Goal: Task Accomplishment & Management: Manage account settings

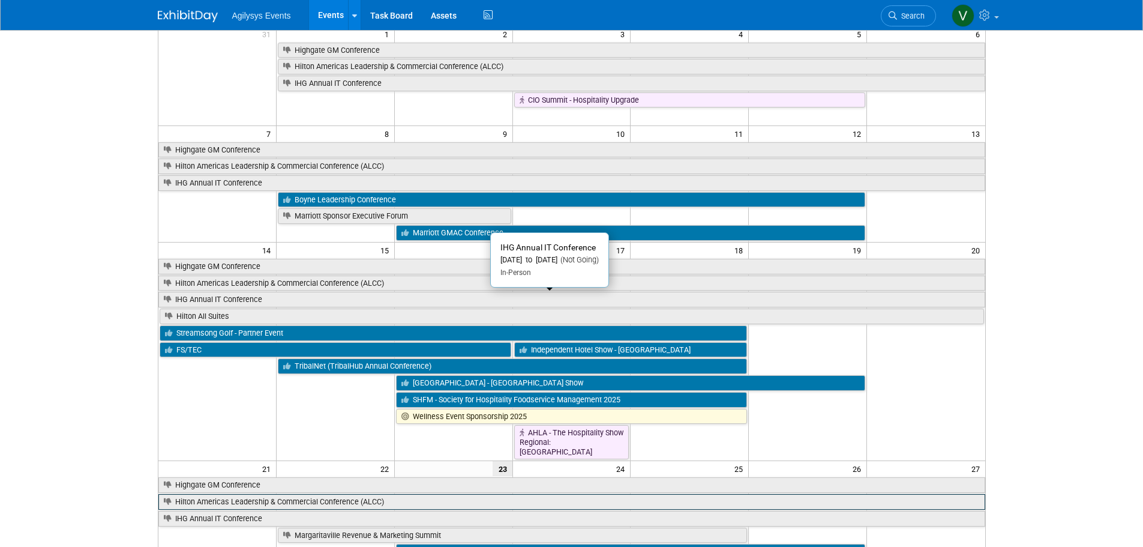
scroll to position [300, 0]
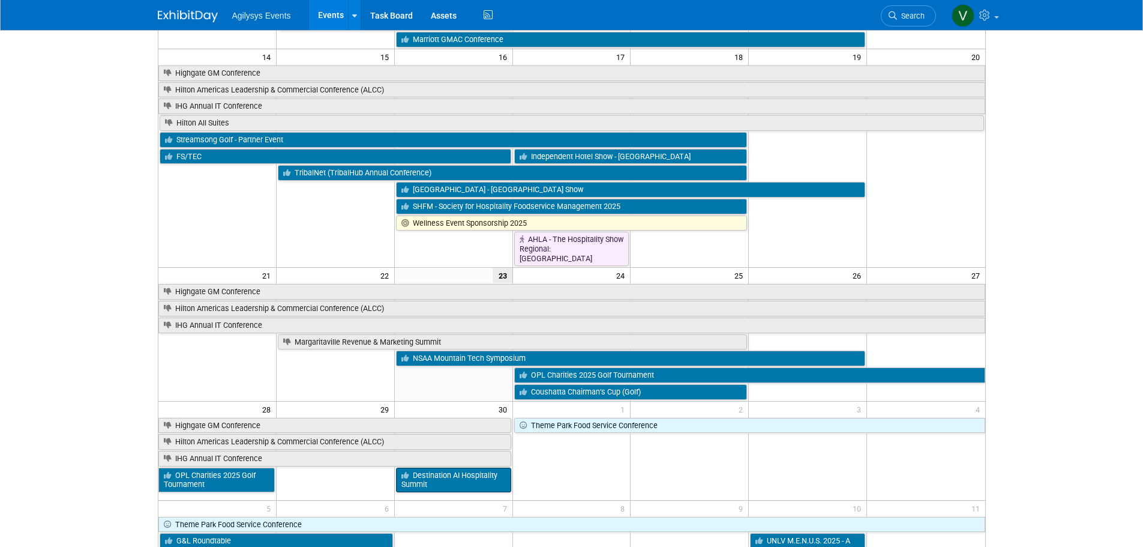
click at [455, 330] on div "28 29 30 1 2 3 4 Highgate GM Conference Theme Park Food Service Conference Hilt…" at bounding box center [571, 447] width 827 height 93
click at [457, 330] on link "Destination AI Hospitality Summit" at bounding box center [453, 479] width 115 height 25
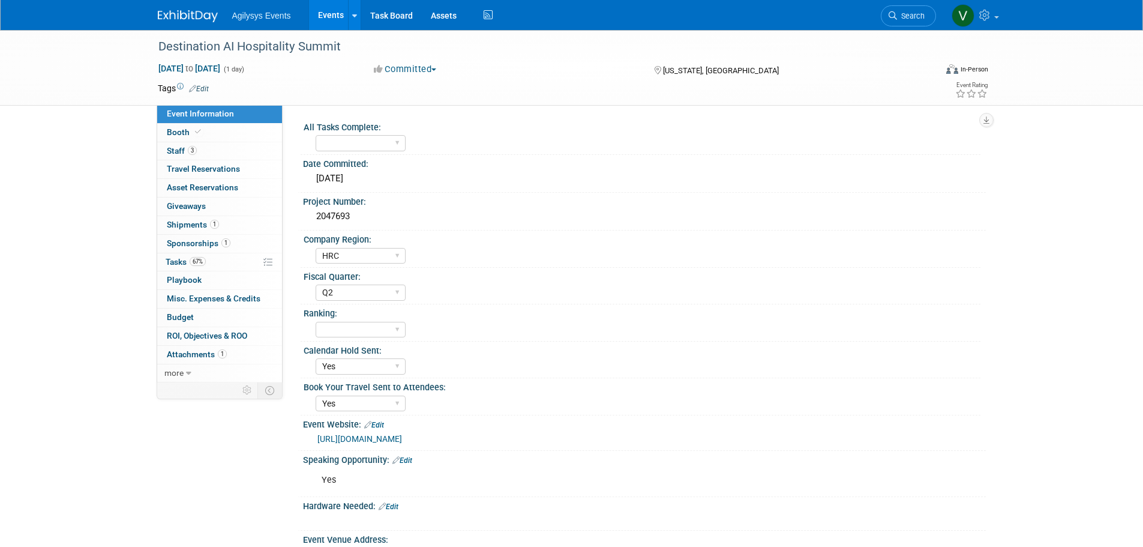
select select "HRC"
select select "Q2"
select select "Yes"
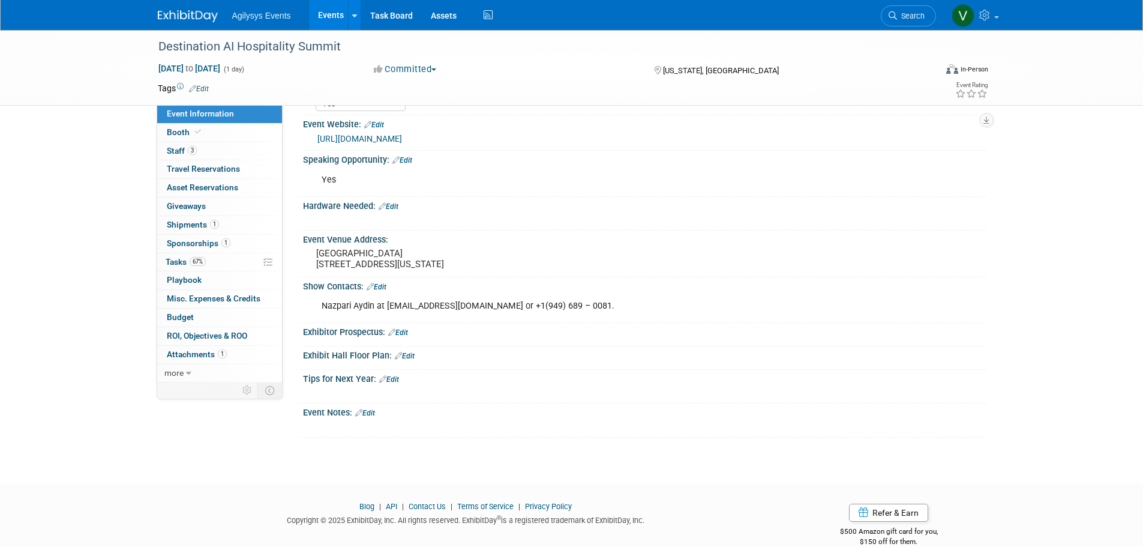
scroll to position [240, 0]
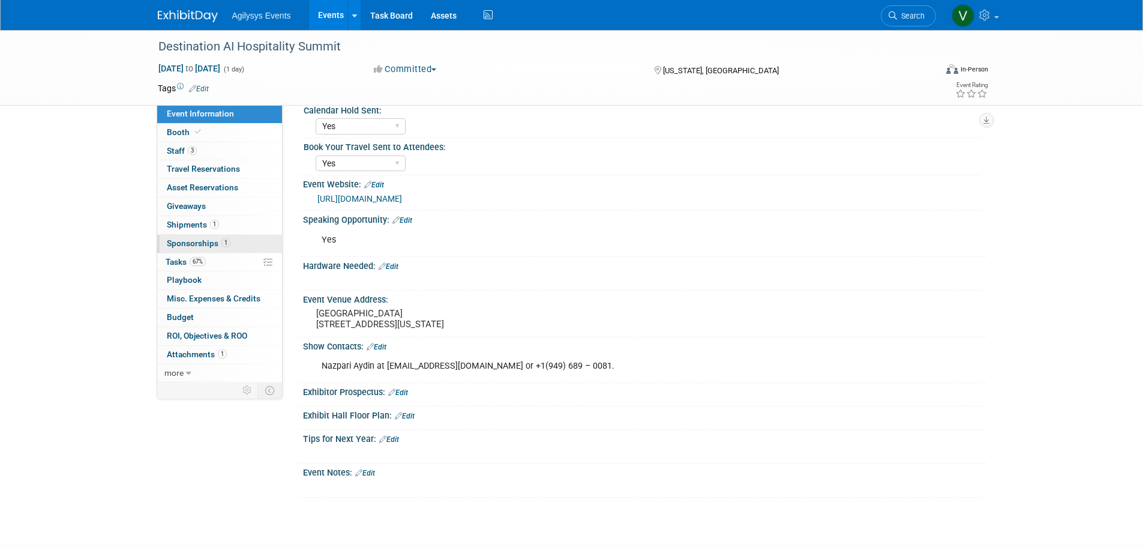
click at [190, 247] on span "Sponsorships 1" at bounding box center [199, 243] width 64 height 10
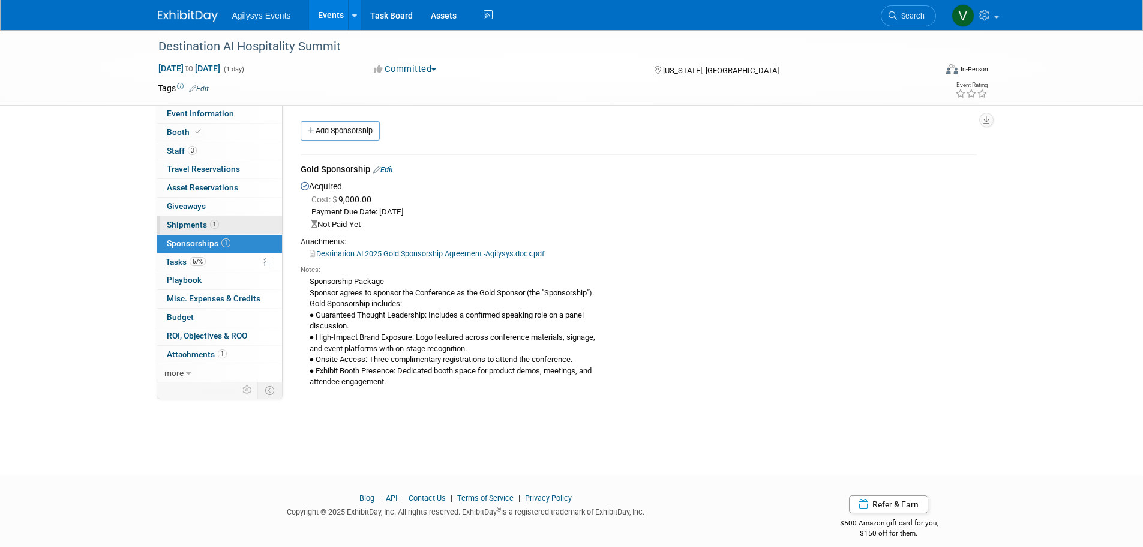
click at [190, 224] on span "Shipments 1" at bounding box center [193, 225] width 52 height 10
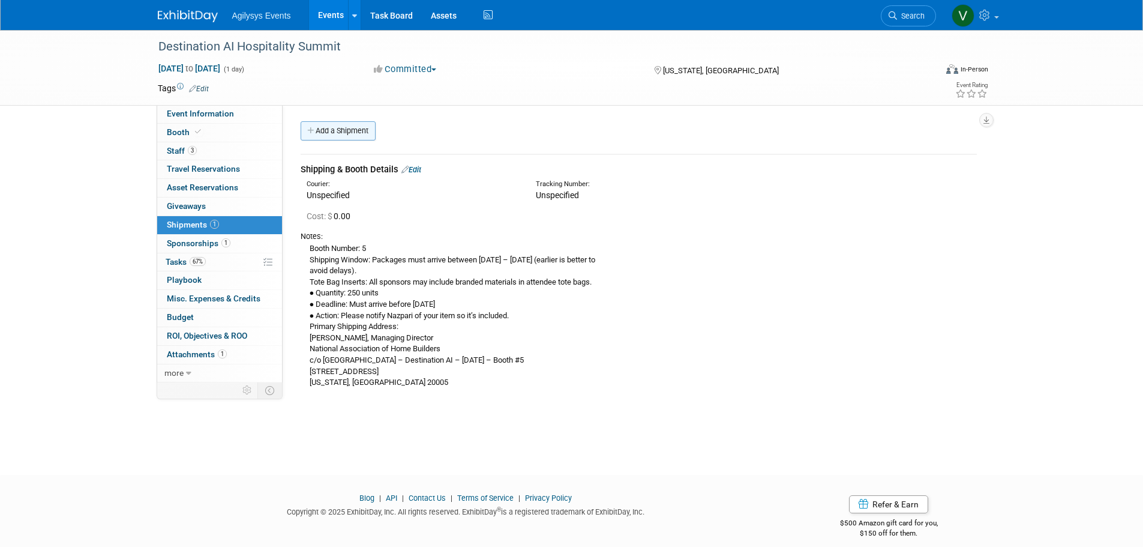
click at [338, 121] on link "Add a Shipment" at bounding box center [338, 130] width 75 height 19
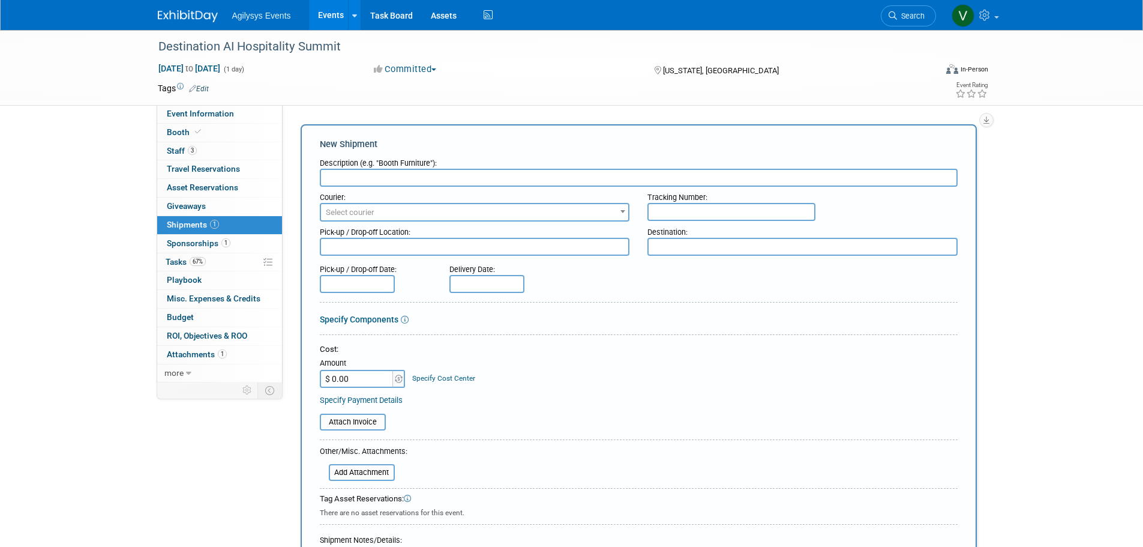
click at [424, 179] on input "text" at bounding box center [639, 178] width 638 height 18
type input "Booth Materials"
click at [694, 215] on input "text" at bounding box center [731, 212] width 168 height 18
paste input "884606787765"
type input "884606787765"
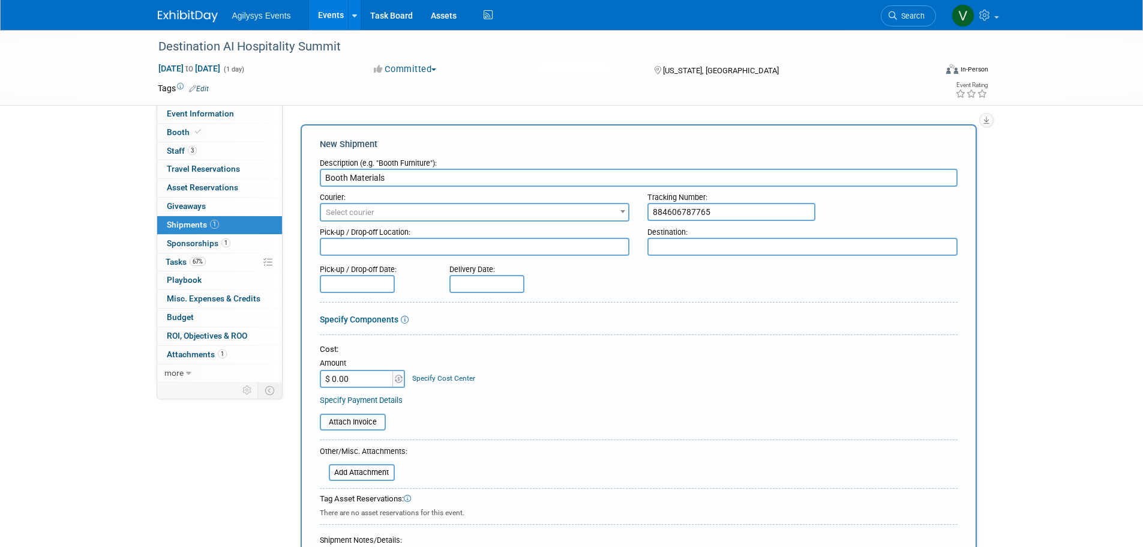
click at [457, 208] on span "Select courier" at bounding box center [475, 212] width 308 height 17
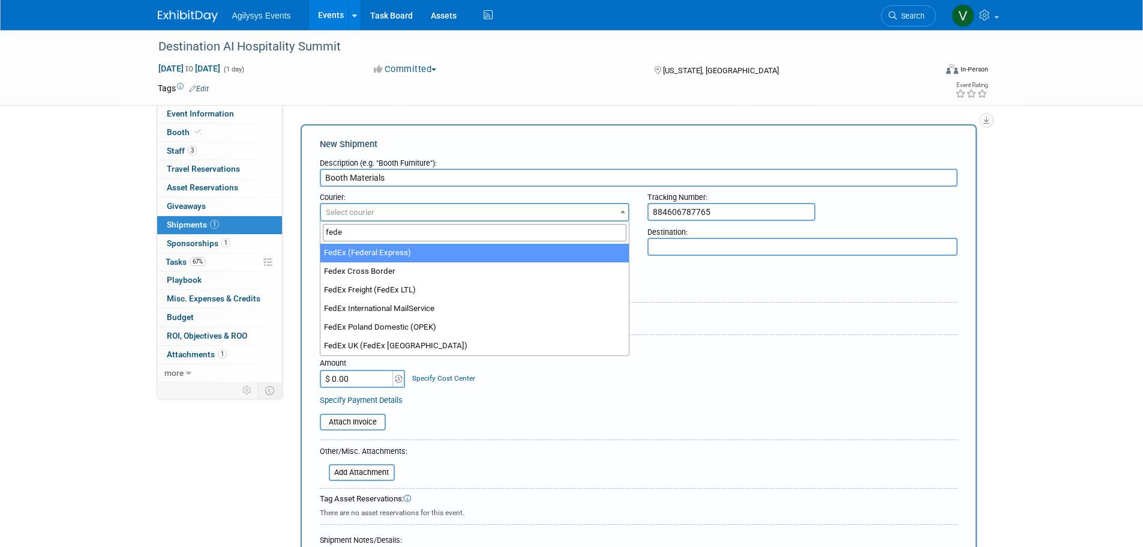
type input "fede"
select select "206"
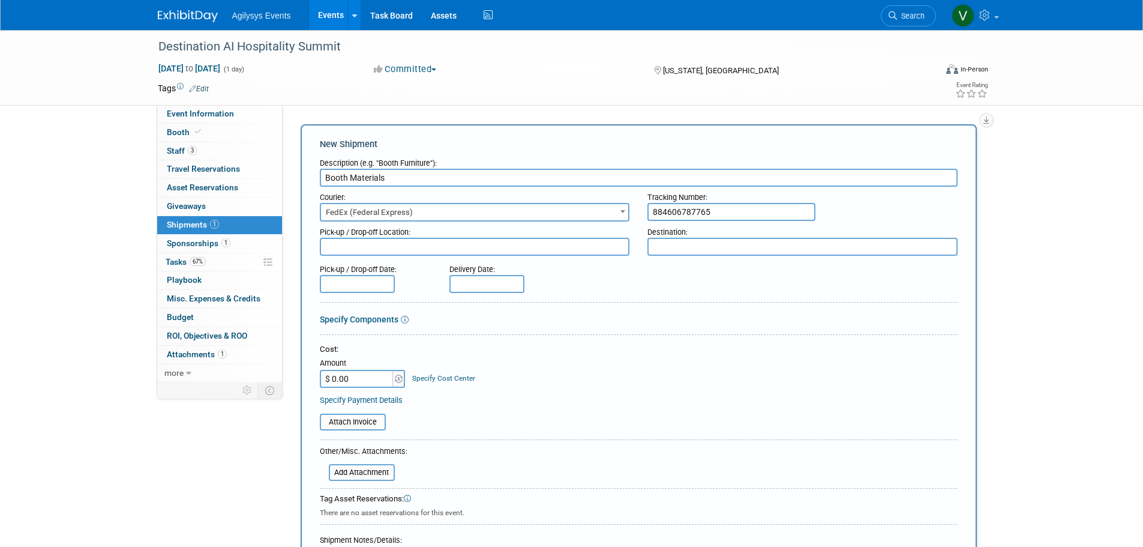
scroll to position [60, 0]
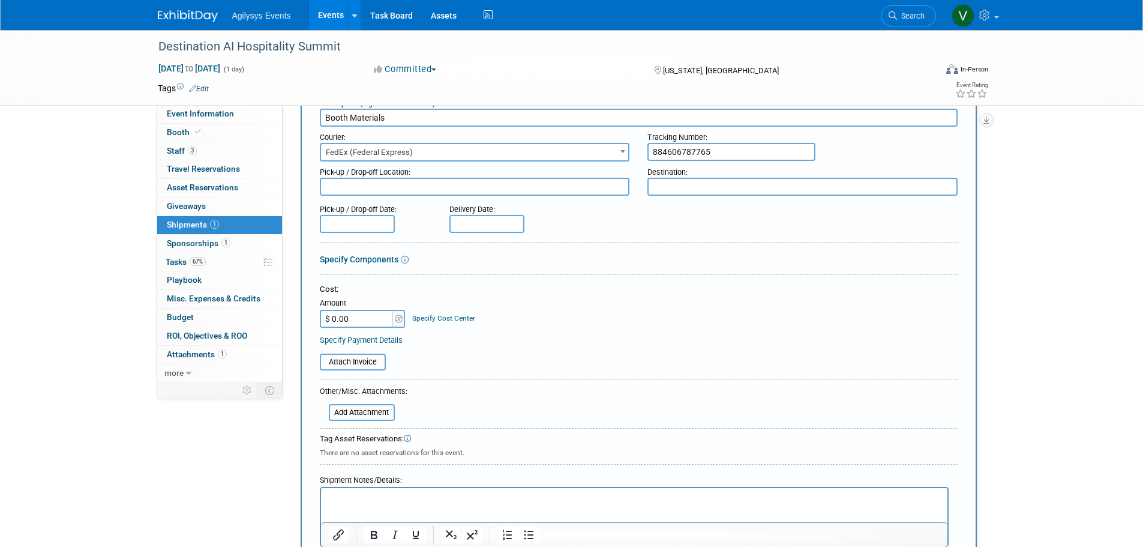
click at [383, 187] on textarea at bounding box center [475, 187] width 310 height 18
click at [366, 221] on input "text" at bounding box center [357, 224] width 75 height 18
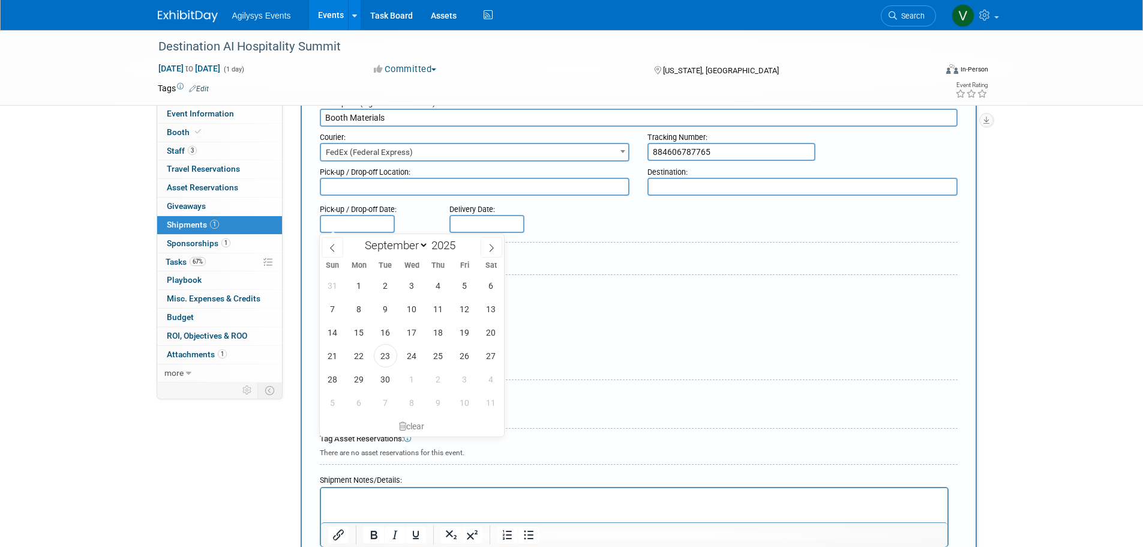
click at [475, 216] on input "text" at bounding box center [486, 224] width 75 height 18
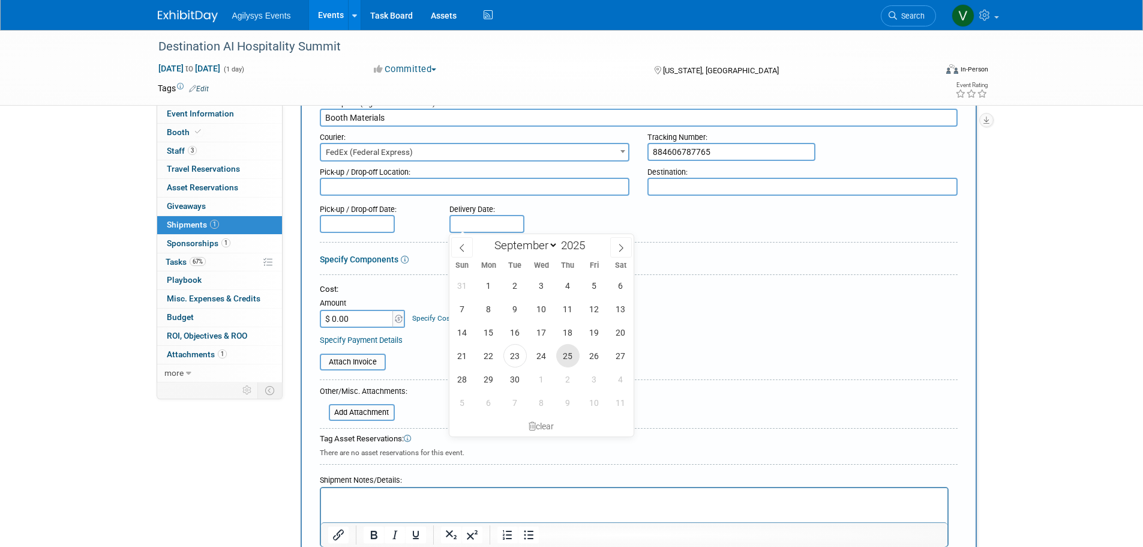
click at [574, 356] on span "25" at bounding box center [567, 355] width 23 height 23
type input "[DATE]"
click at [547, 380] on div at bounding box center [639, 381] width 638 height 5
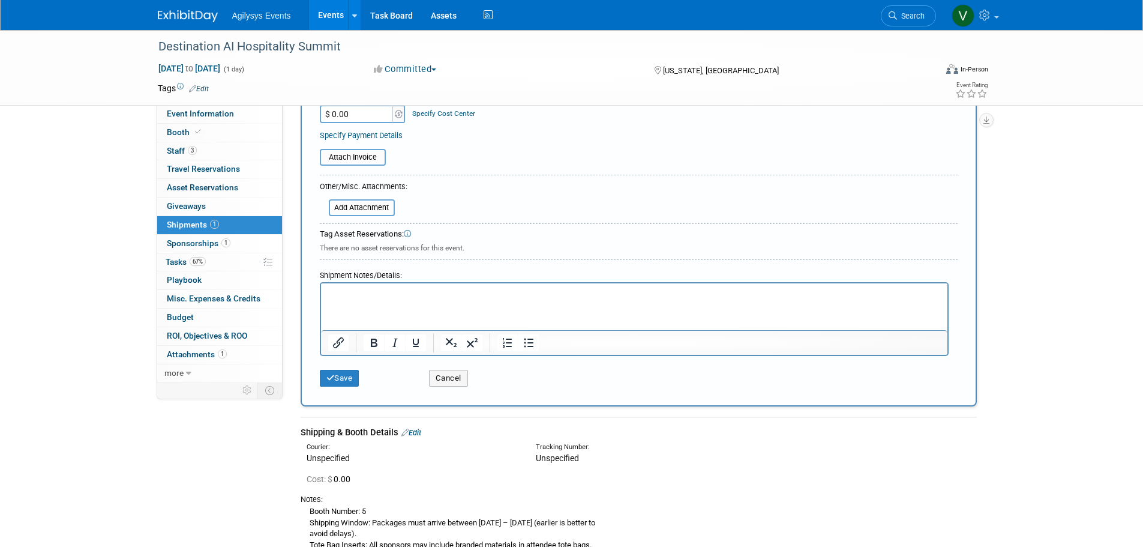
scroll to position [360, 0]
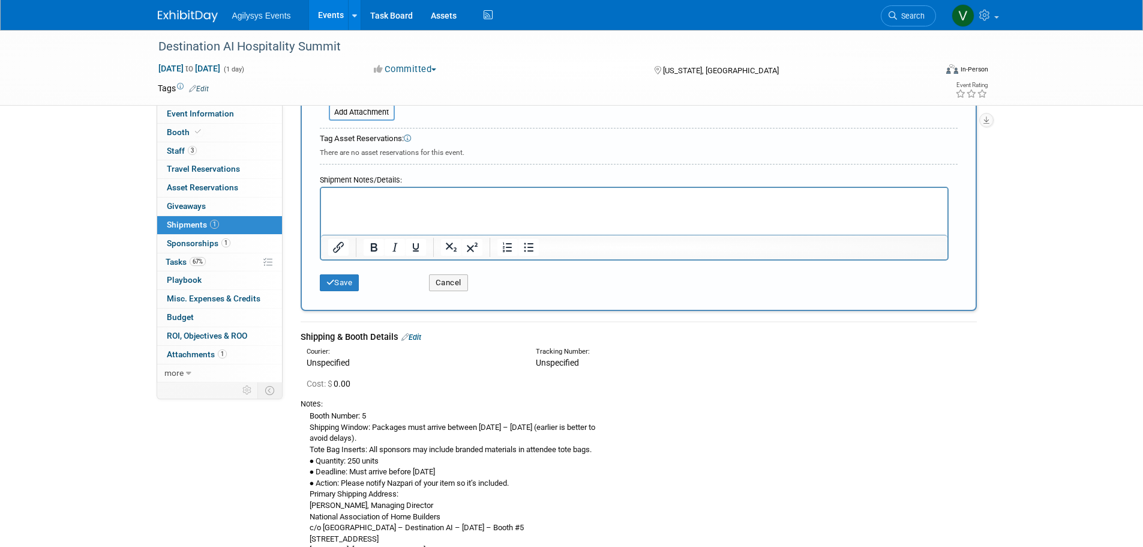
click at [337, 205] on html at bounding box center [633, 196] width 626 height 17
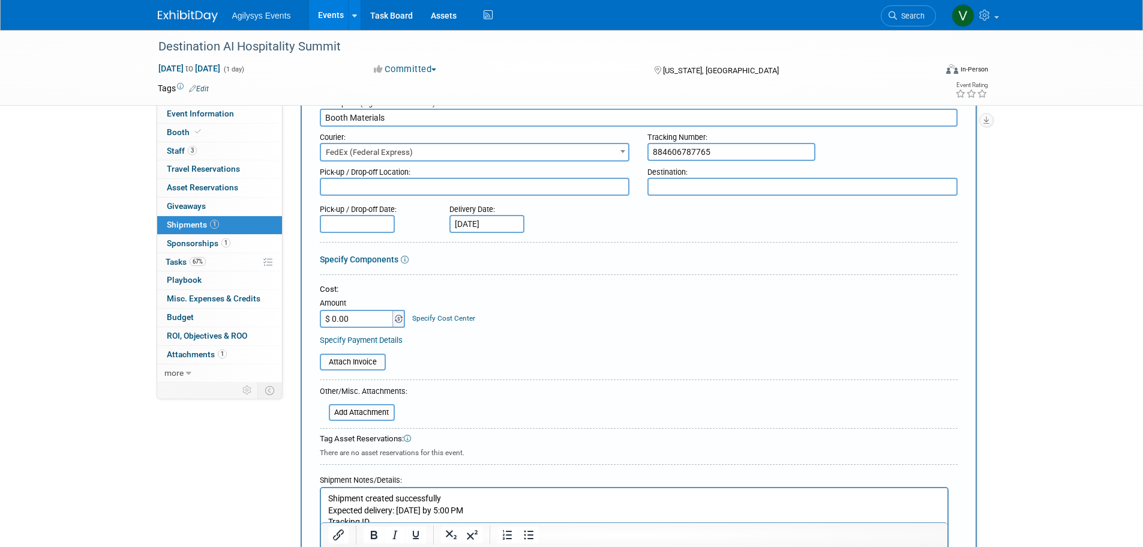
scroll to position [0, 0]
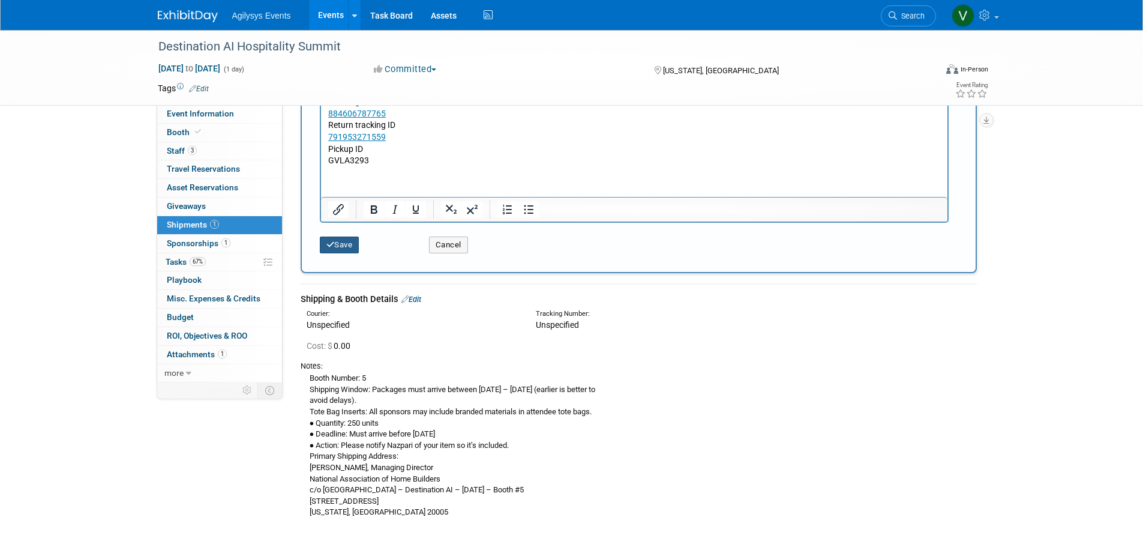
click at [349, 248] on button "Save" at bounding box center [340, 244] width 40 height 17
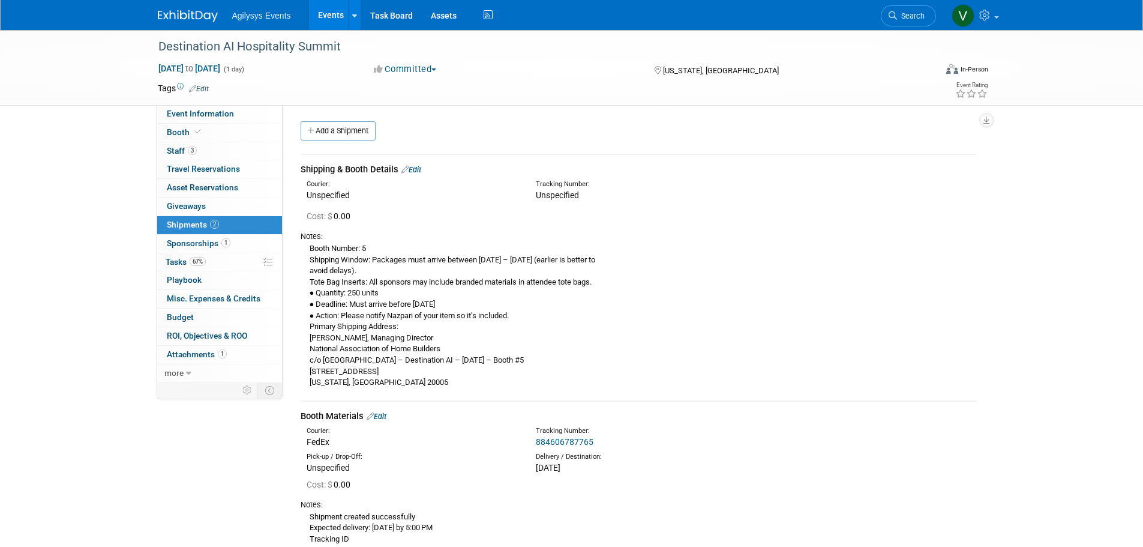
click at [361, 134] on link "Add a Shipment" at bounding box center [338, 130] width 75 height 19
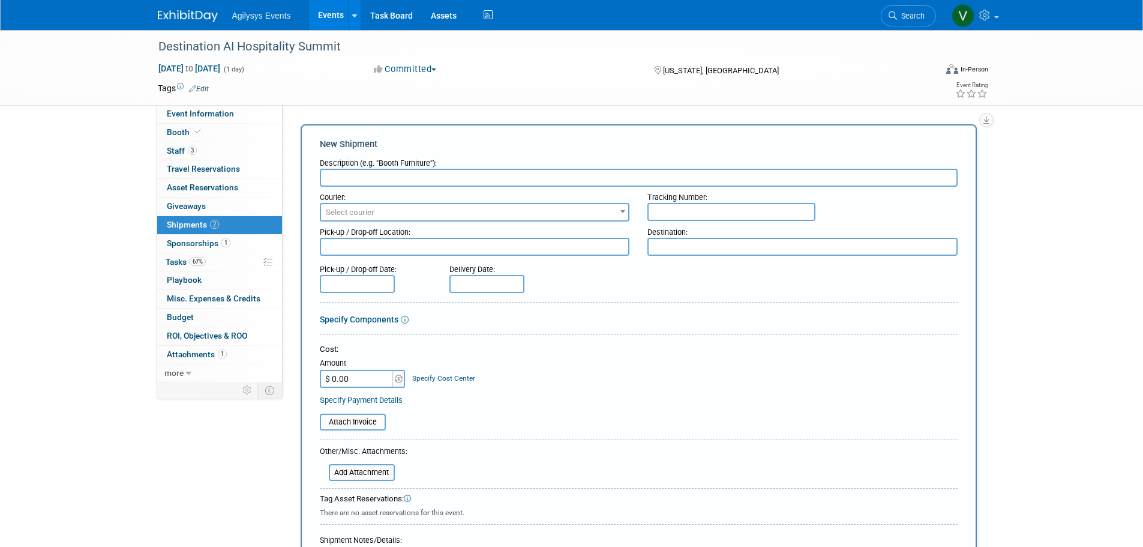
paste input "884606877105"
type input "884606877105"
click at [476, 278] on input "text" at bounding box center [486, 284] width 75 height 18
click at [562, 416] on span "25" at bounding box center [567, 415] width 23 height 23
type input "[DATE]"
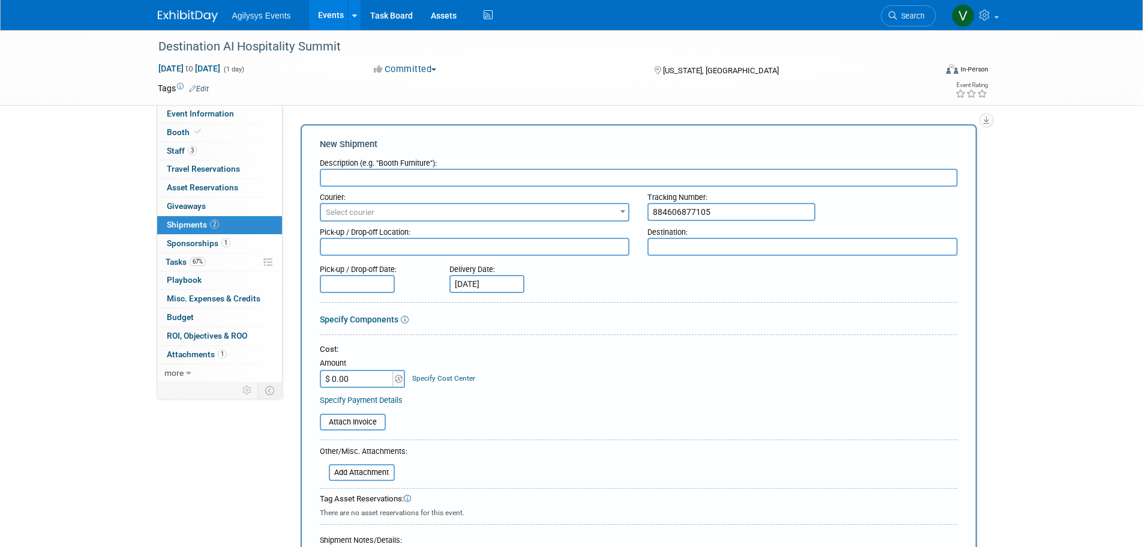
click at [418, 181] on input "text" at bounding box center [639, 178] width 638 height 18
type input "G"
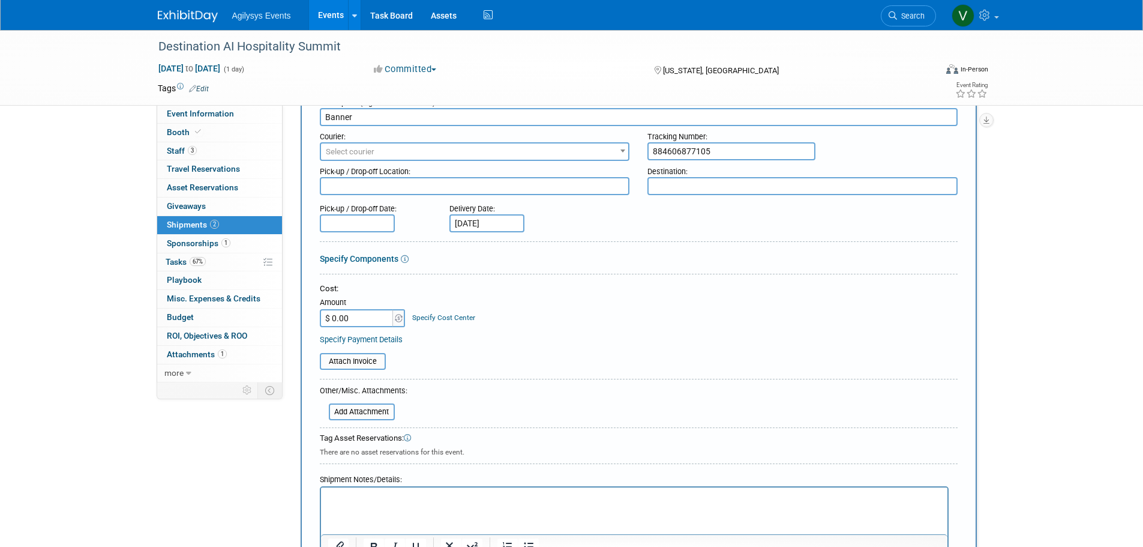
scroll to position [120, 0]
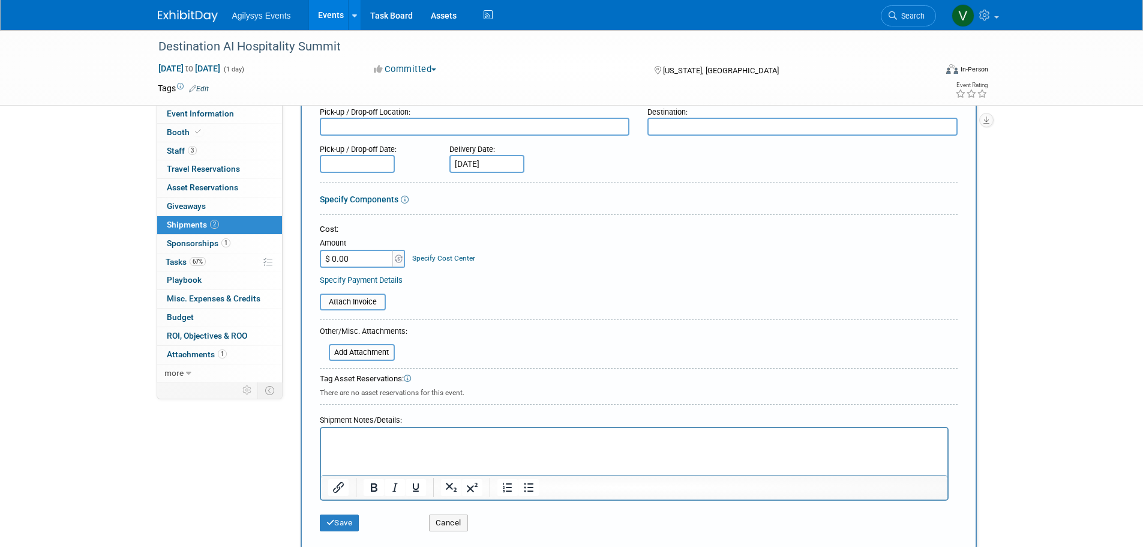
type input "Banner"
click at [331, 441] on p "Rich Text Area. Press ALT-0 for help." at bounding box center [634, 439] width 613 height 12
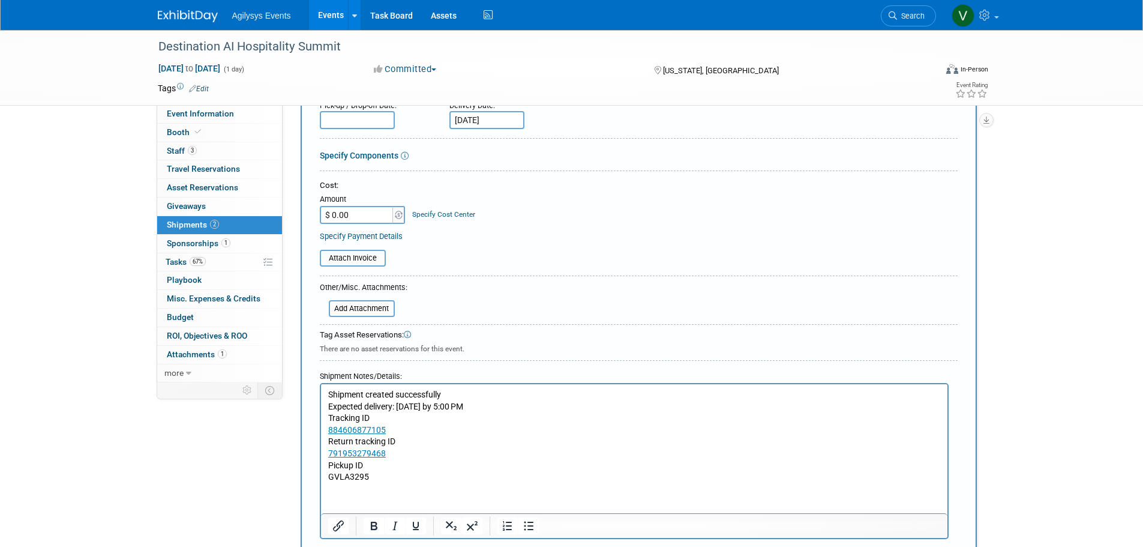
scroll to position [360, 0]
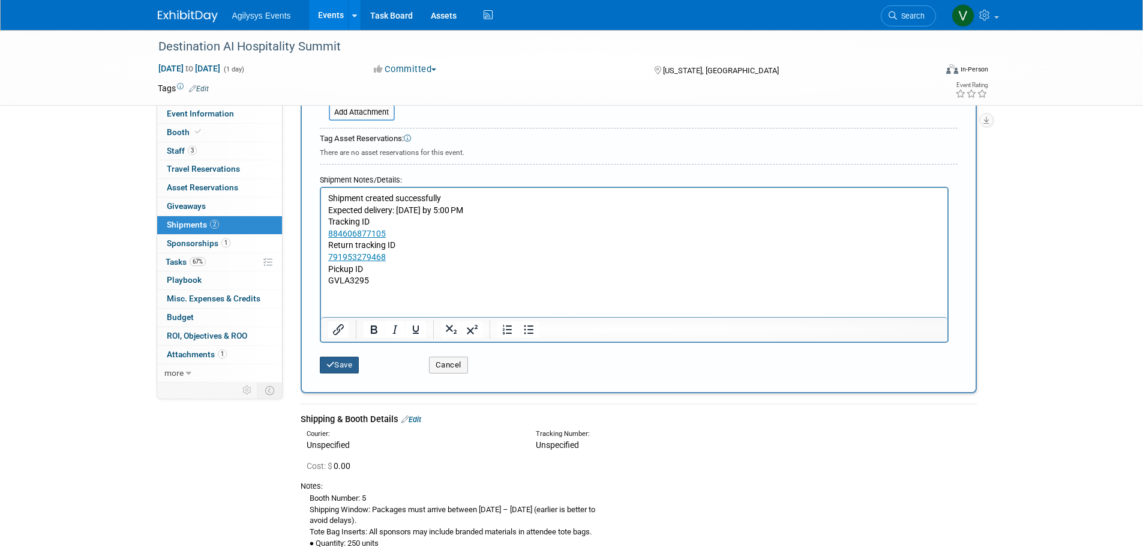
click at [352, 370] on button "Save" at bounding box center [340, 364] width 40 height 17
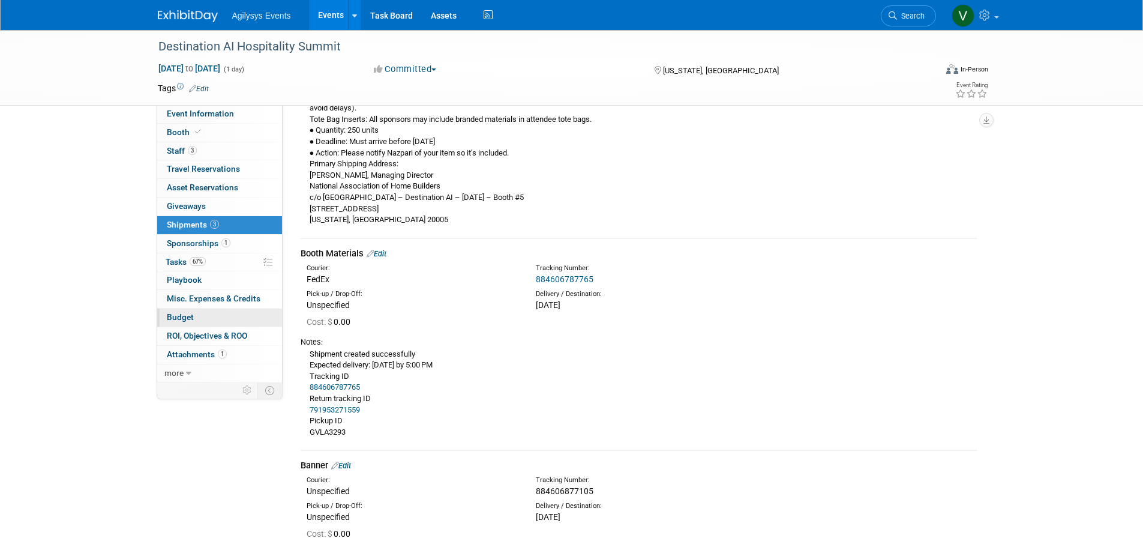
scroll to position [0, 0]
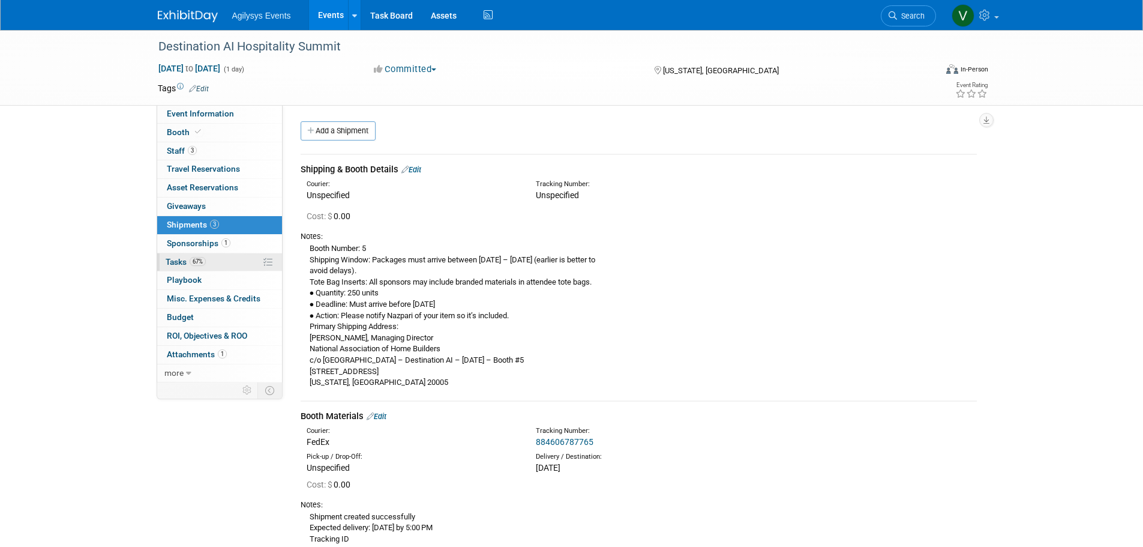
click at [187, 264] on span "Tasks 67%" at bounding box center [186, 262] width 40 height 10
